Goal: Transaction & Acquisition: Purchase product/service

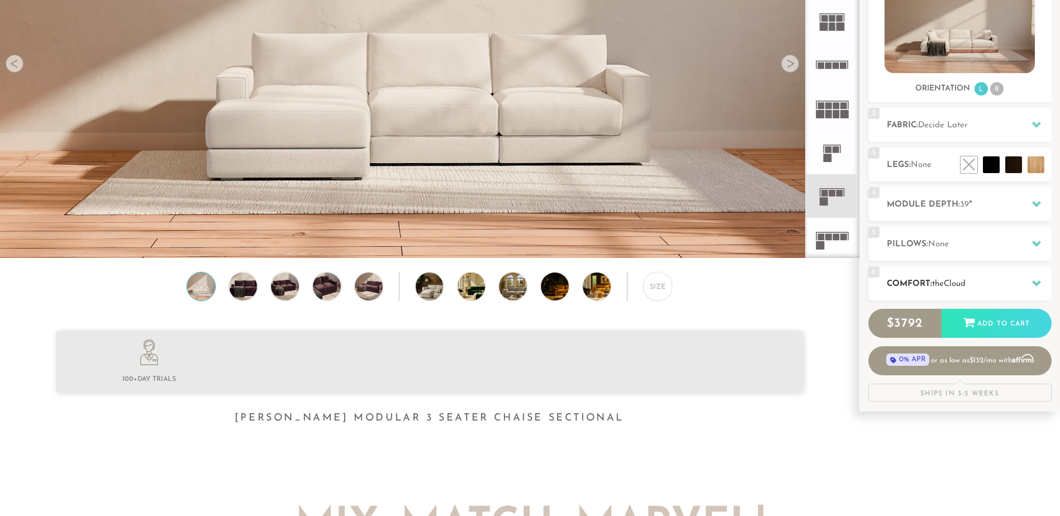
scroll to position [224, 0]
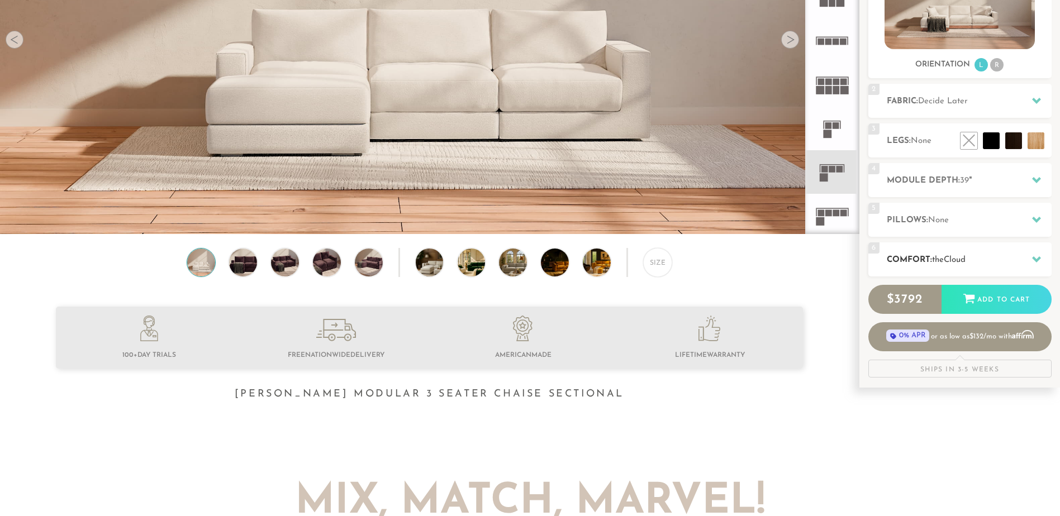
click at [939, 256] on span "the" at bounding box center [938, 260] width 12 height 8
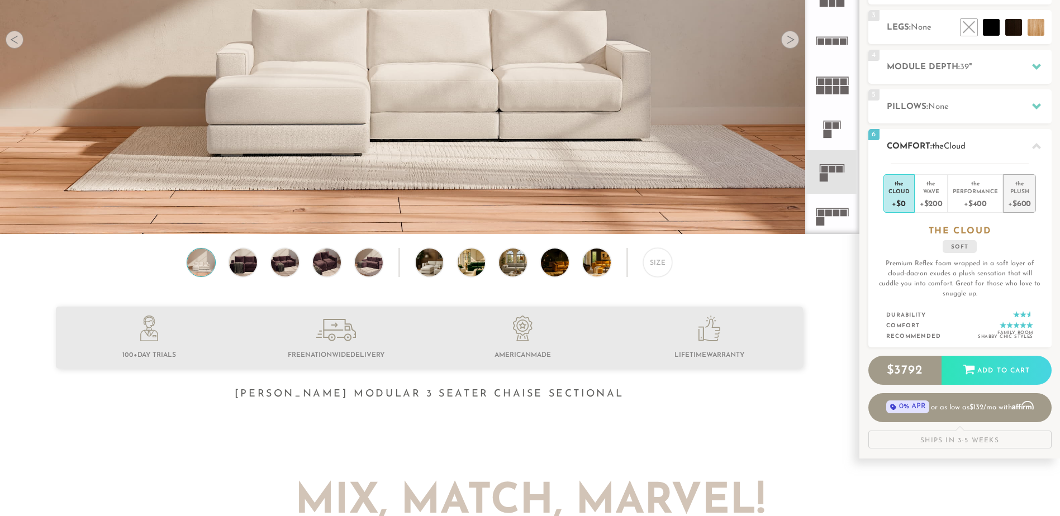
click at [1027, 205] on div "+$600" at bounding box center [1019, 203] width 23 height 16
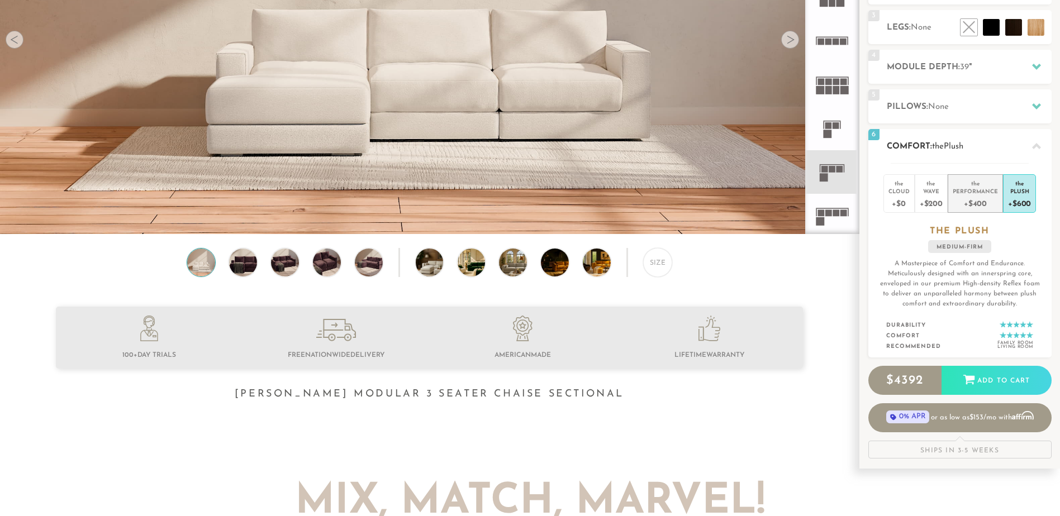
click at [982, 196] on div "+$400" at bounding box center [975, 203] width 45 height 16
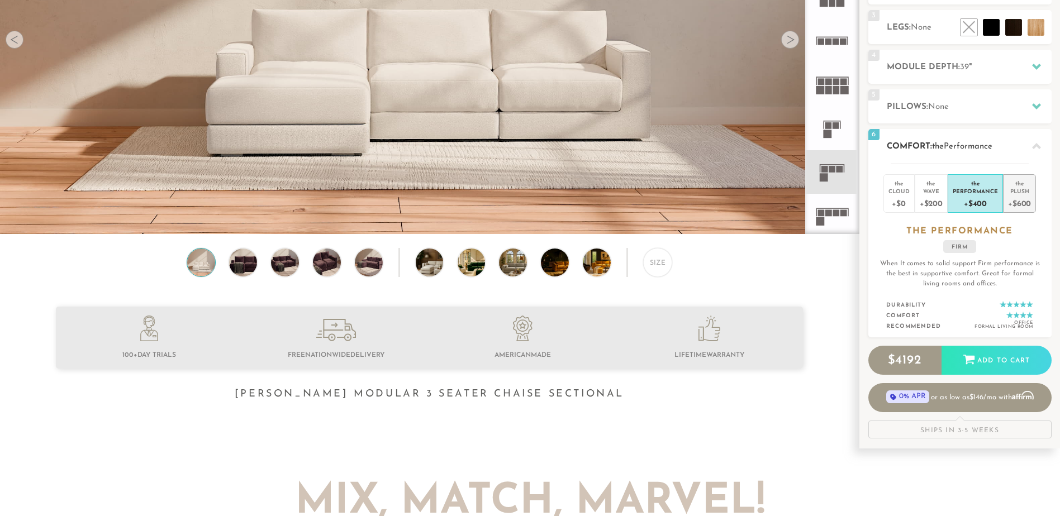
click at [1019, 182] on div "the" at bounding box center [1019, 181] width 23 height 11
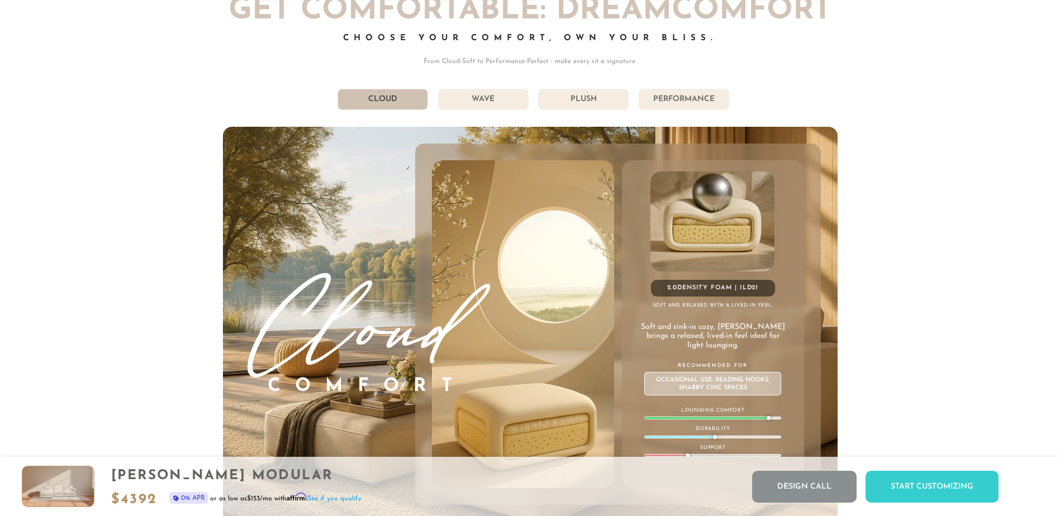
scroll to position [6442, 0]
click at [569, 103] on li "Plush" at bounding box center [583, 100] width 91 height 21
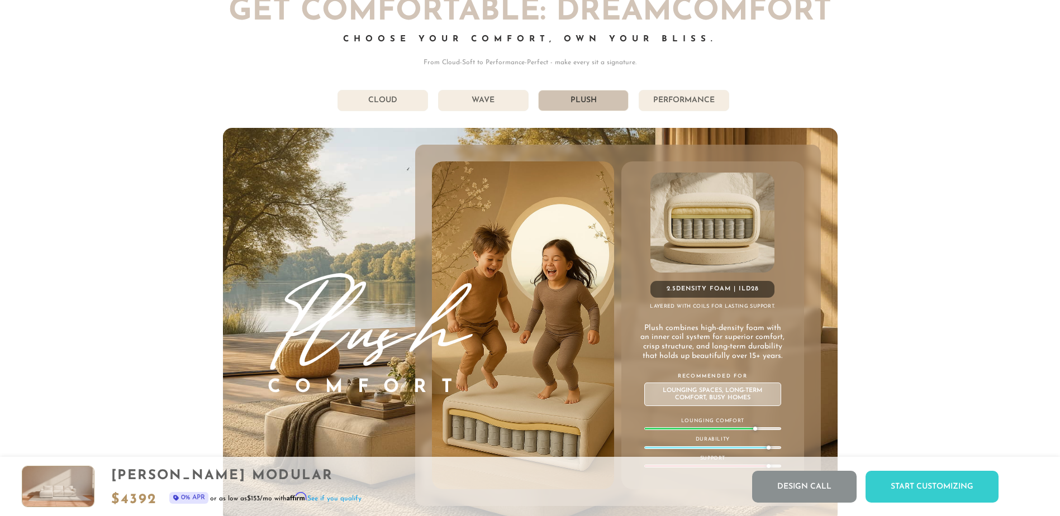
click at [653, 99] on li "Performance" at bounding box center [684, 100] width 91 height 21
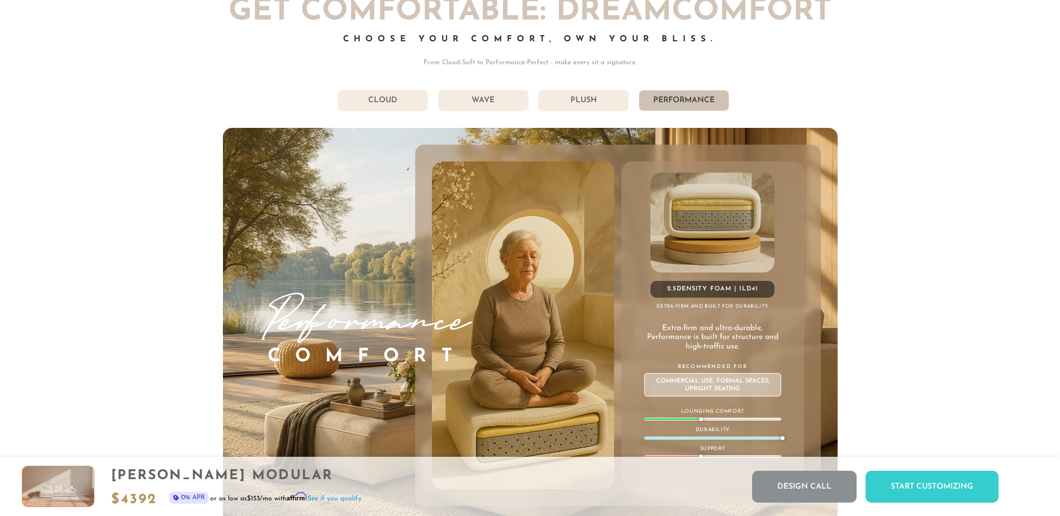
click at [605, 99] on li "Plush" at bounding box center [583, 100] width 91 height 21
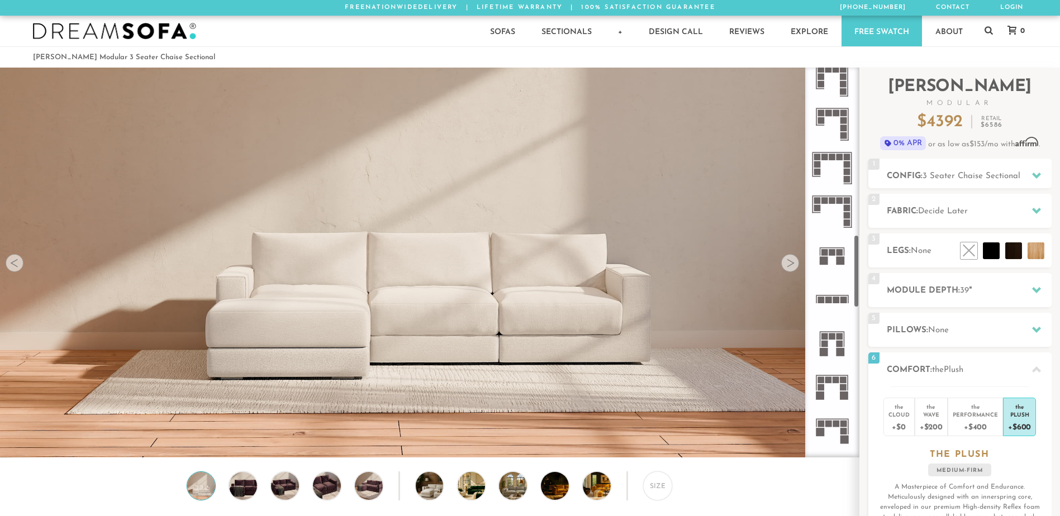
scroll to position [896, 0]
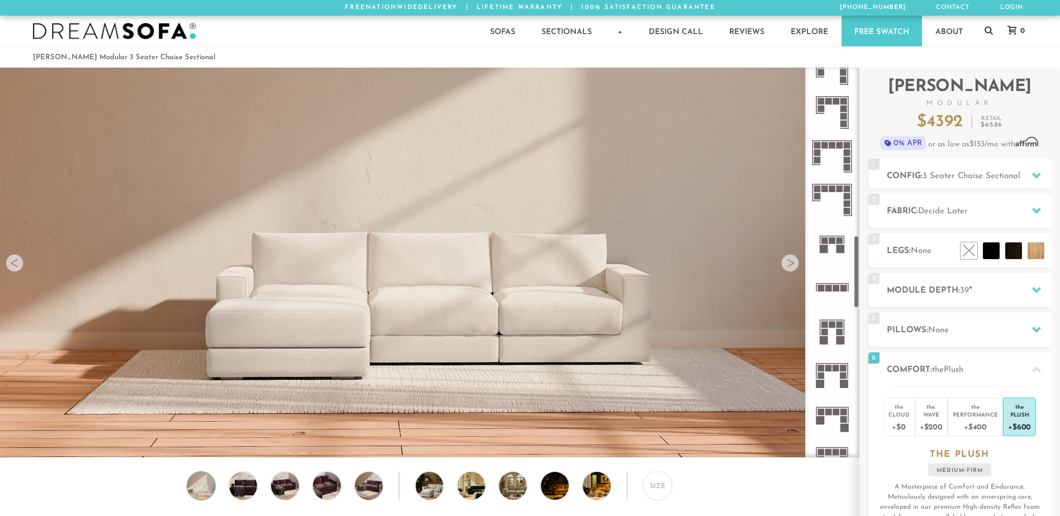
click at [837, 281] on icon at bounding box center [832, 287] width 44 height 44
click at [838, 293] on icon at bounding box center [832, 287] width 44 height 44
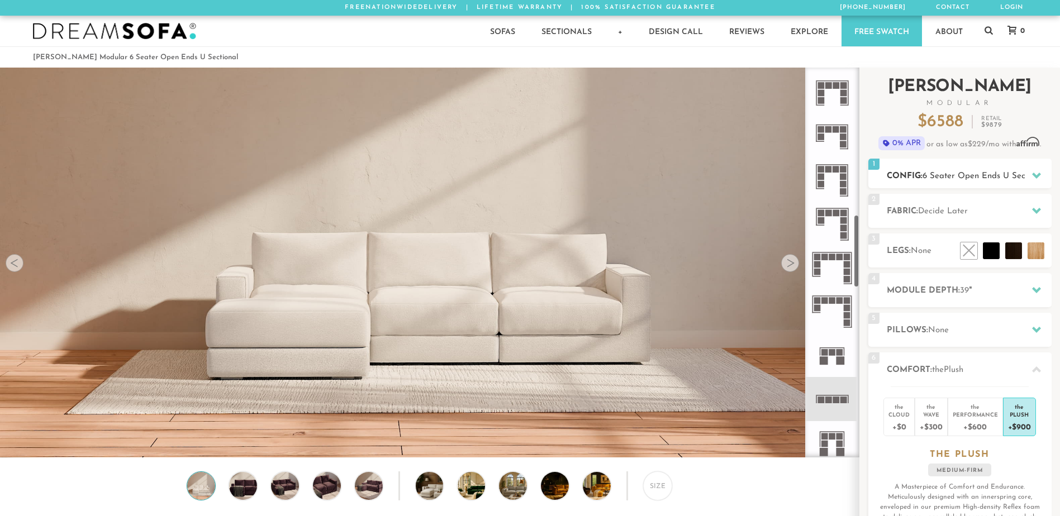
click at [953, 170] on h2 "Config: 6 Seater Open Ends U Sectional" at bounding box center [969, 176] width 165 height 13
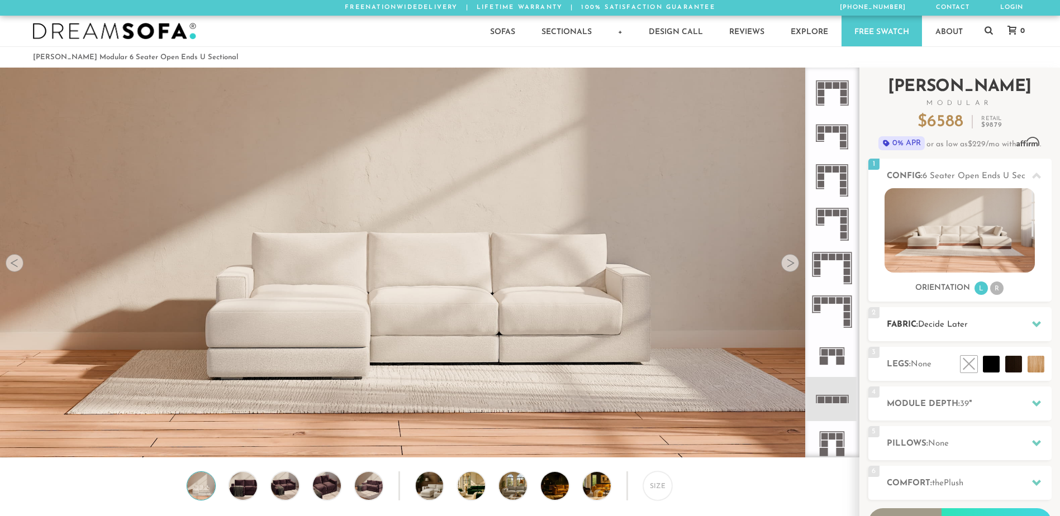
click at [1012, 319] on h2 "Fabric: Decide Later" at bounding box center [969, 324] width 165 height 13
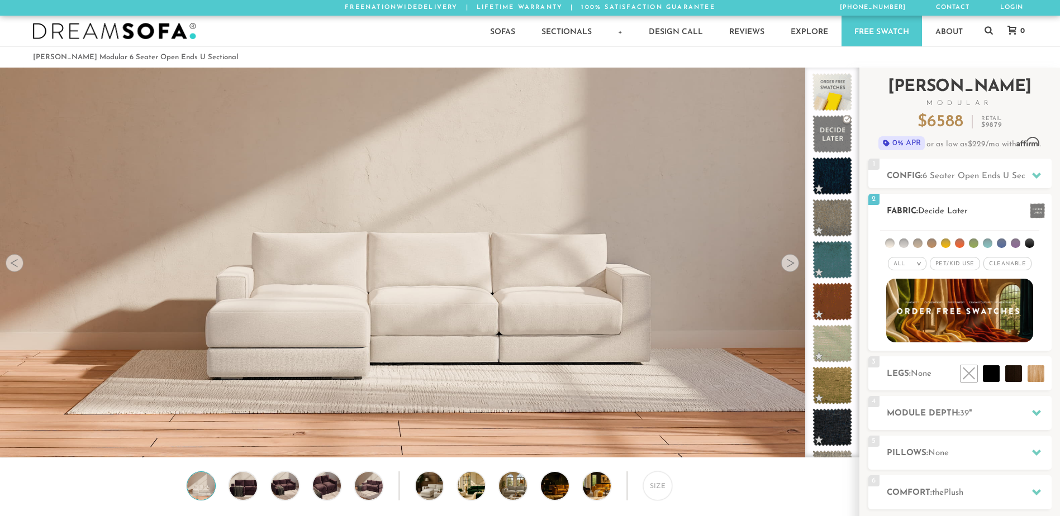
click at [891, 244] on li at bounding box center [889, 243] width 9 height 9
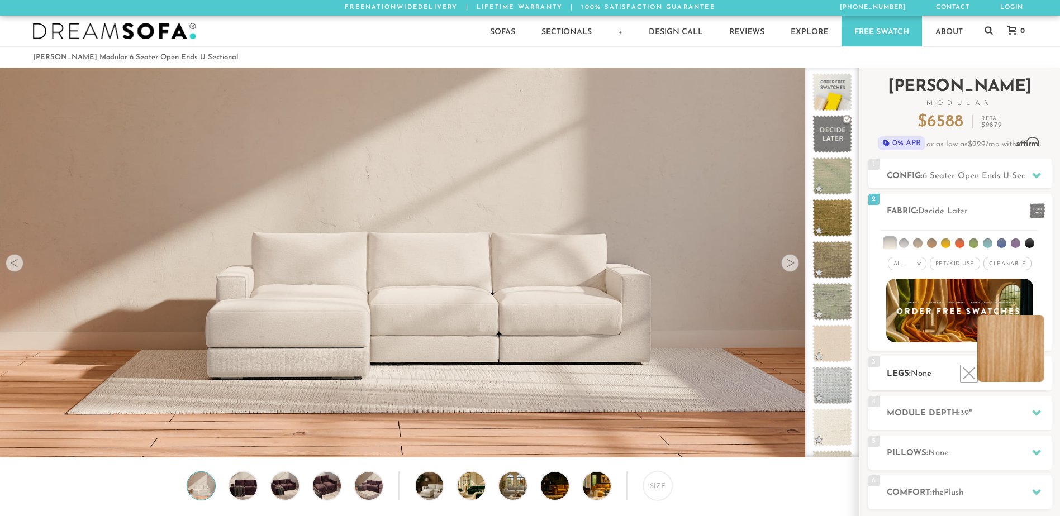
click at [1015, 370] on li at bounding box center [1010, 348] width 67 height 67
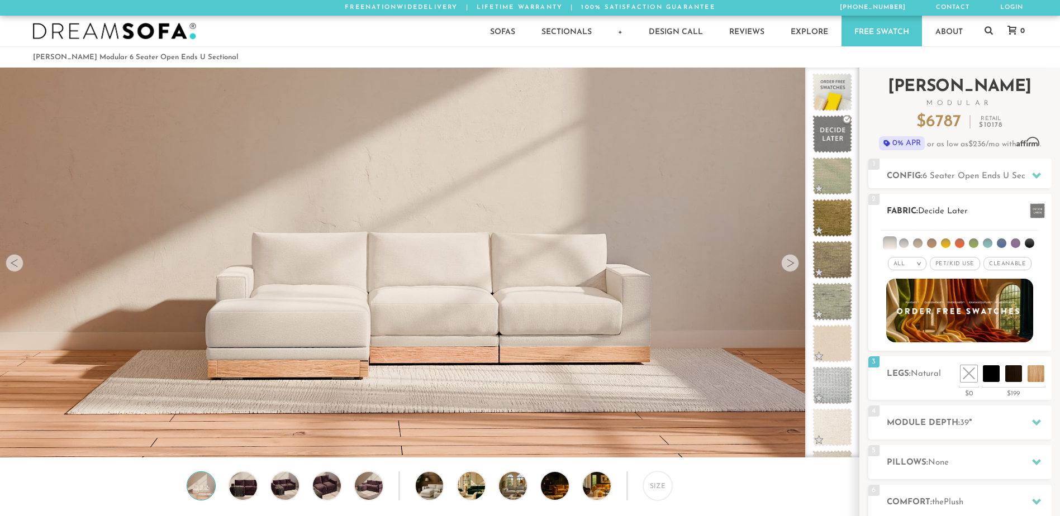
click at [887, 246] on li at bounding box center [889, 242] width 11 height 11
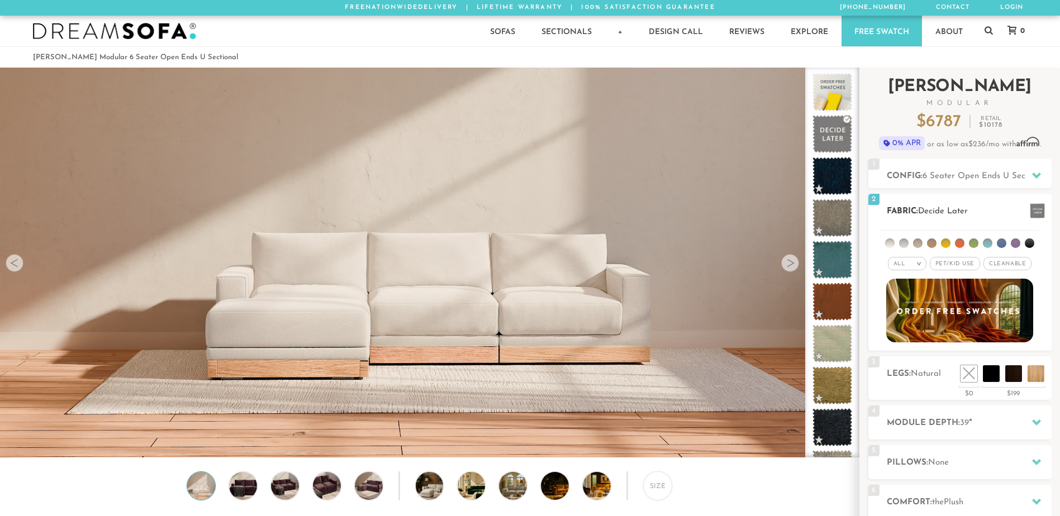
click at [887, 246] on li at bounding box center [889, 243] width 9 height 9
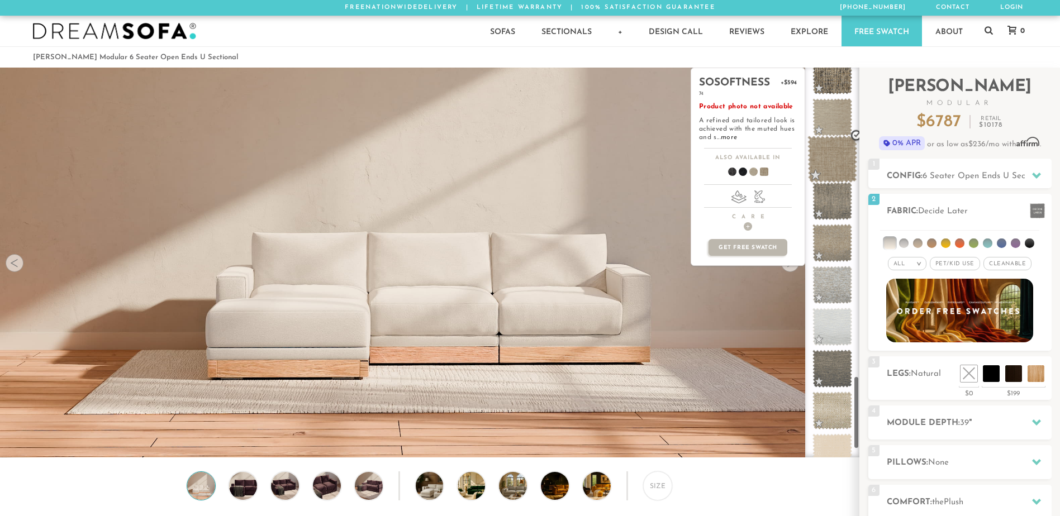
scroll to position [1651, 0]
click at [751, 169] on span at bounding box center [748, 173] width 43 height 41
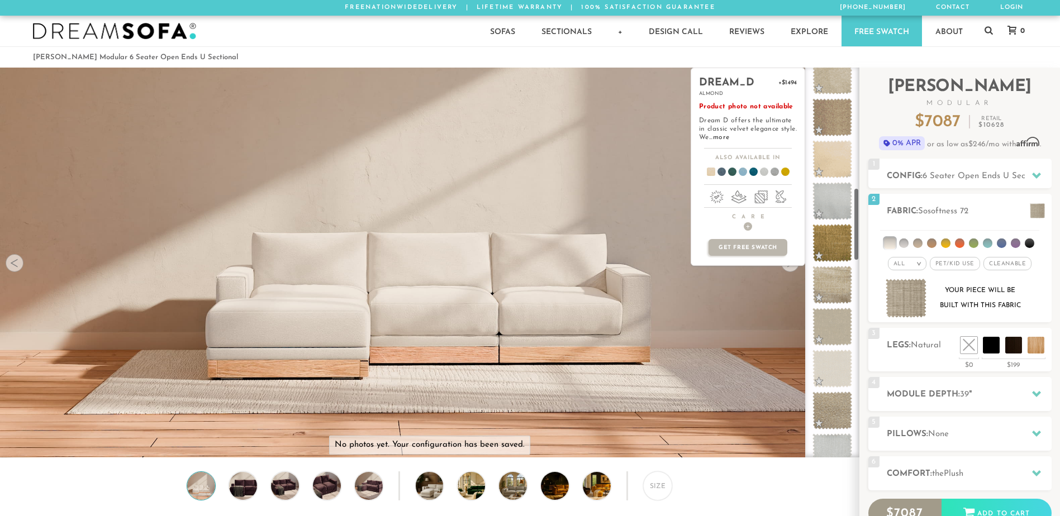
scroll to position [644, 0]
click at [824, 149] on span at bounding box center [832, 160] width 50 height 47
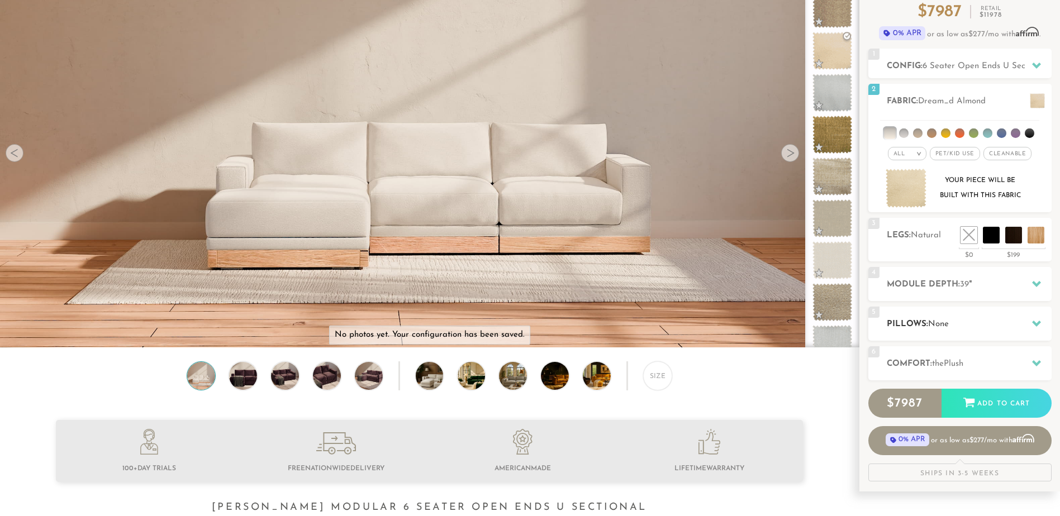
scroll to position [112, 0]
